Goal: Find specific fact: Find specific fact

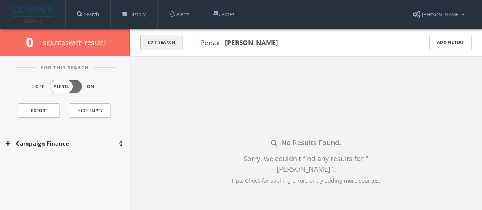
click at [141, 42] on button "Edit Search" at bounding box center [161, 42] width 42 height 15
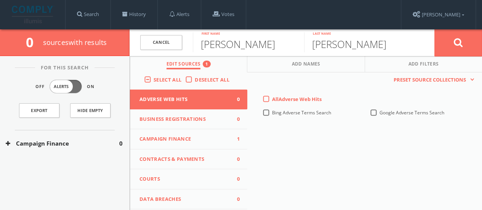
click at [195, 78] on label "Deselect All" at bounding box center [214, 80] width 38 height 8
click at [0, 0] on input "Deselect All" at bounding box center [0, 0] width 0 height 0
click at [187, 138] on span "Campaign Finance" at bounding box center [183, 139] width 89 height 8
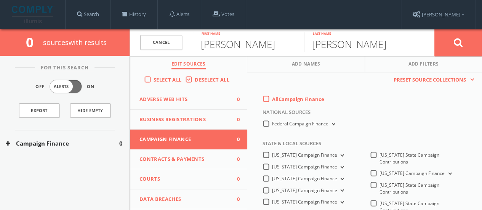
scroll to position [320, 0]
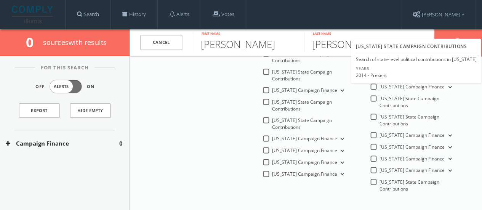
click at [371, 80] on div "Years 2014 - Present" at bounding box center [415, 74] width 127 height 16
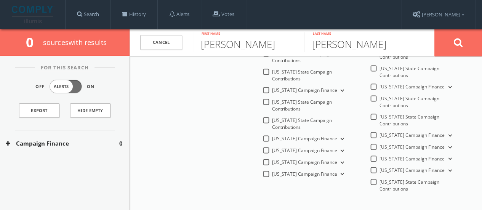
scroll to position [257, 0]
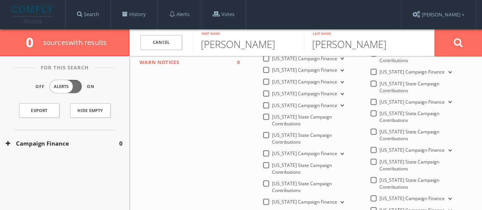
click at [379, 158] on label "[US_STATE] State Campaign Contributions" at bounding box center [422, 165] width 86 height 14
click at [0, 0] on Contributions-all "[US_STATE] State Campaign Contributions" at bounding box center [0, 0] width 0 height 0
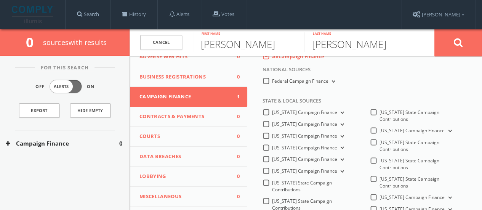
scroll to position [0, 0]
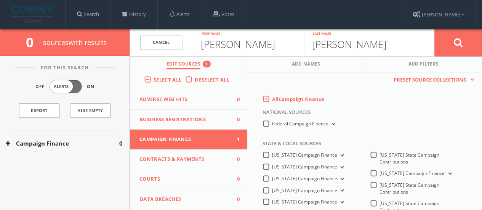
drag, startPoint x: 248, startPoint y: 42, endPoint x: 2, endPoint y: 53, distance: 246.7
click at [2, 53] on div "0 source s with results Cancel [PERSON_NAME] First name [PERSON_NAME] Last name…" at bounding box center [241, 42] width 482 height 27
type input "[PERSON_NAME]"
click at [434, 29] on button at bounding box center [458, 42] width 48 height 27
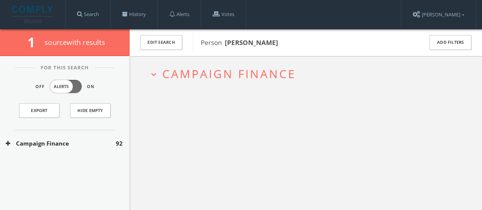
click at [69, 142] on button "Campaign Finance" at bounding box center [61, 143] width 110 height 9
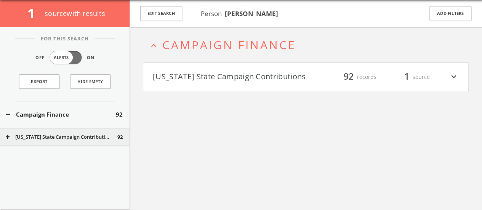
click at [230, 80] on button "[US_STATE] State Campaign Contributions" at bounding box center [229, 76] width 153 height 13
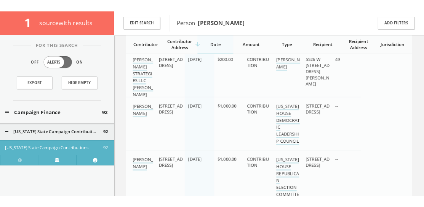
scroll to position [1426, 0]
